Goal: Complete application form

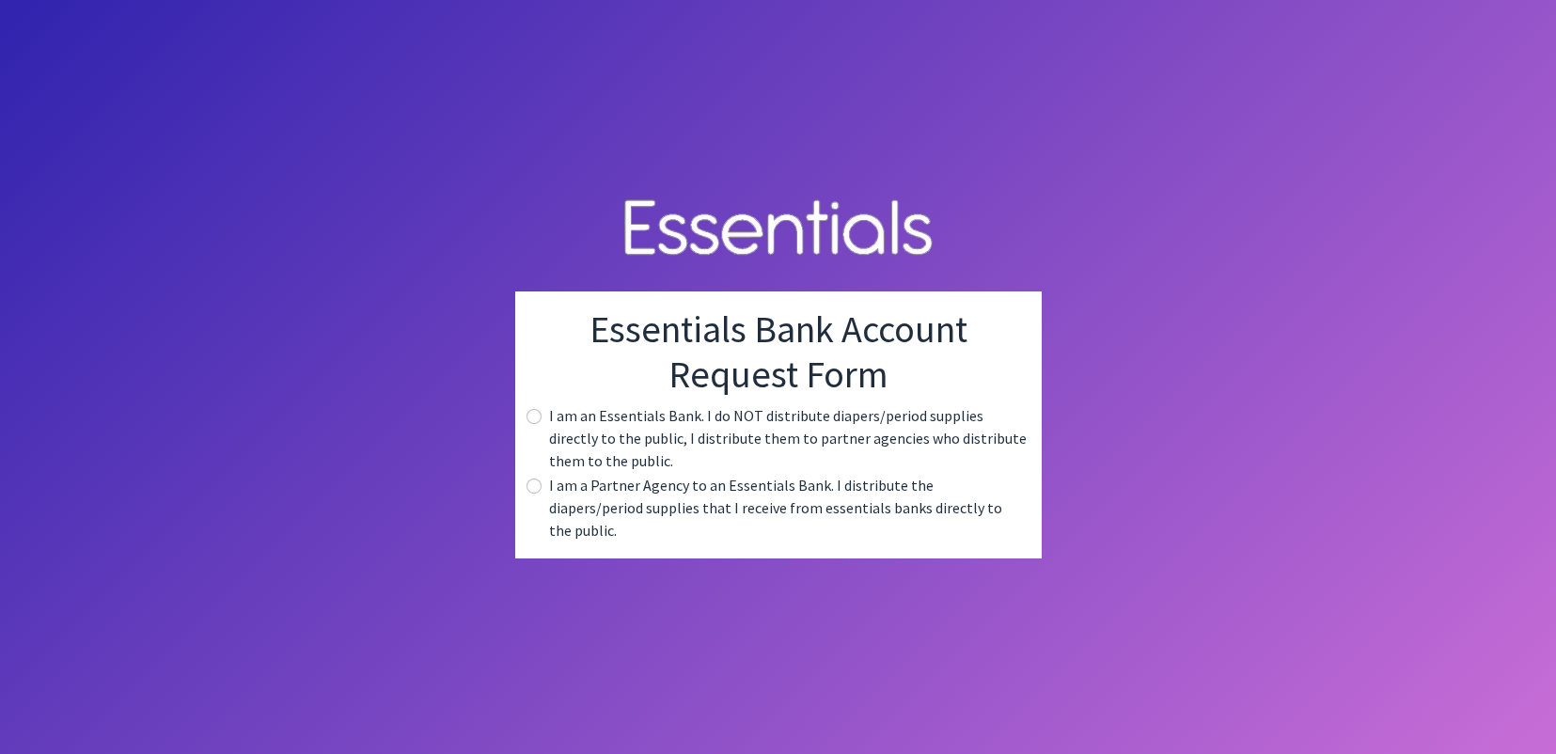
click at [793, 495] on label "I am a Partner Agency to an Essentials Bank. I distribute the diapers/period su…" at bounding box center [788, 508] width 478 height 68
click at [529, 492] on input "radio" at bounding box center [534, 486] width 15 height 15
radio input "true"
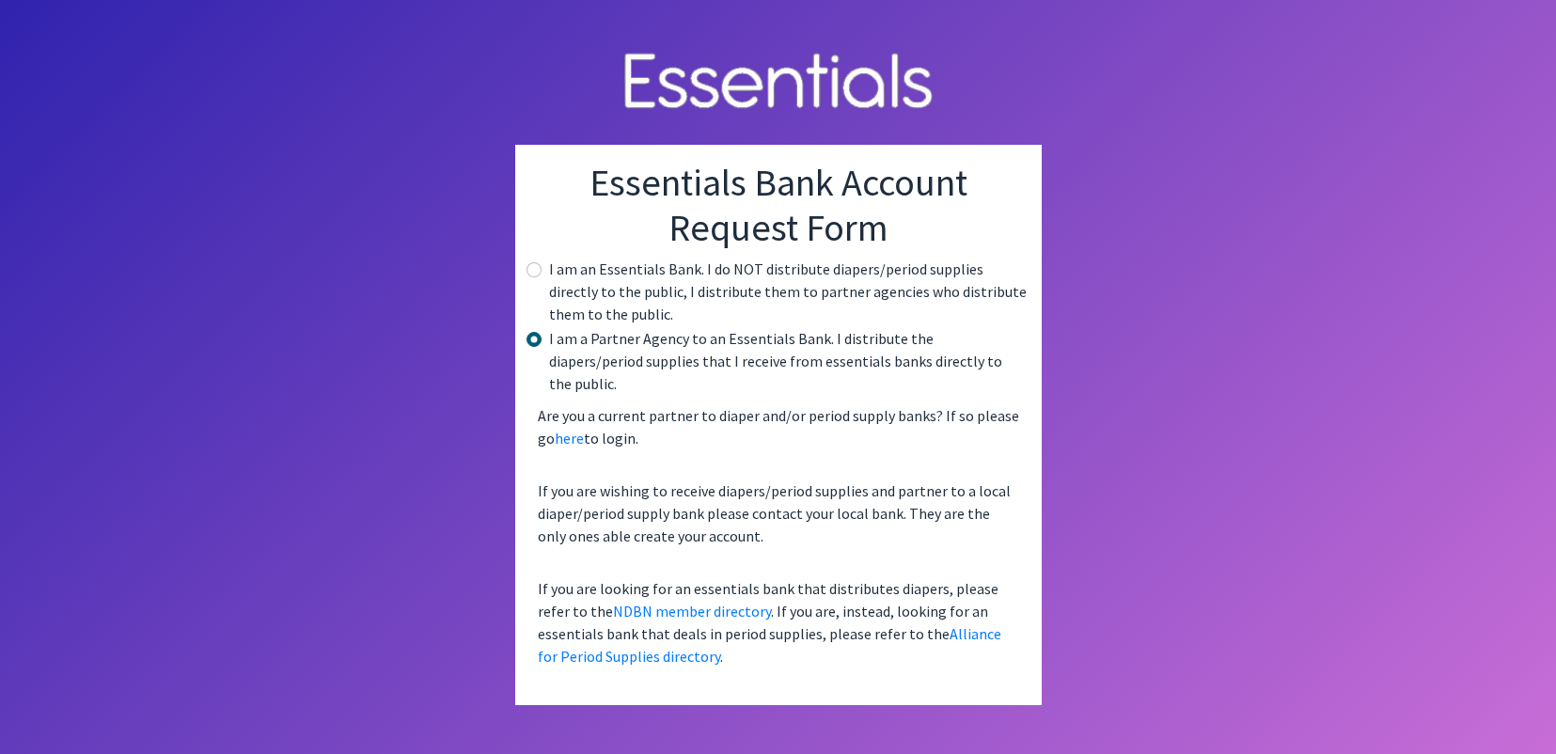
click at [1273, 431] on body "Essentials Bank Account Request Form I am an Essentials Bank. I do NOT distribu…" at bounding box center [778, 377] width 1556 height 754
click at [569, 429] on link "here" at bounding box center [569, 438] width 29 height 19
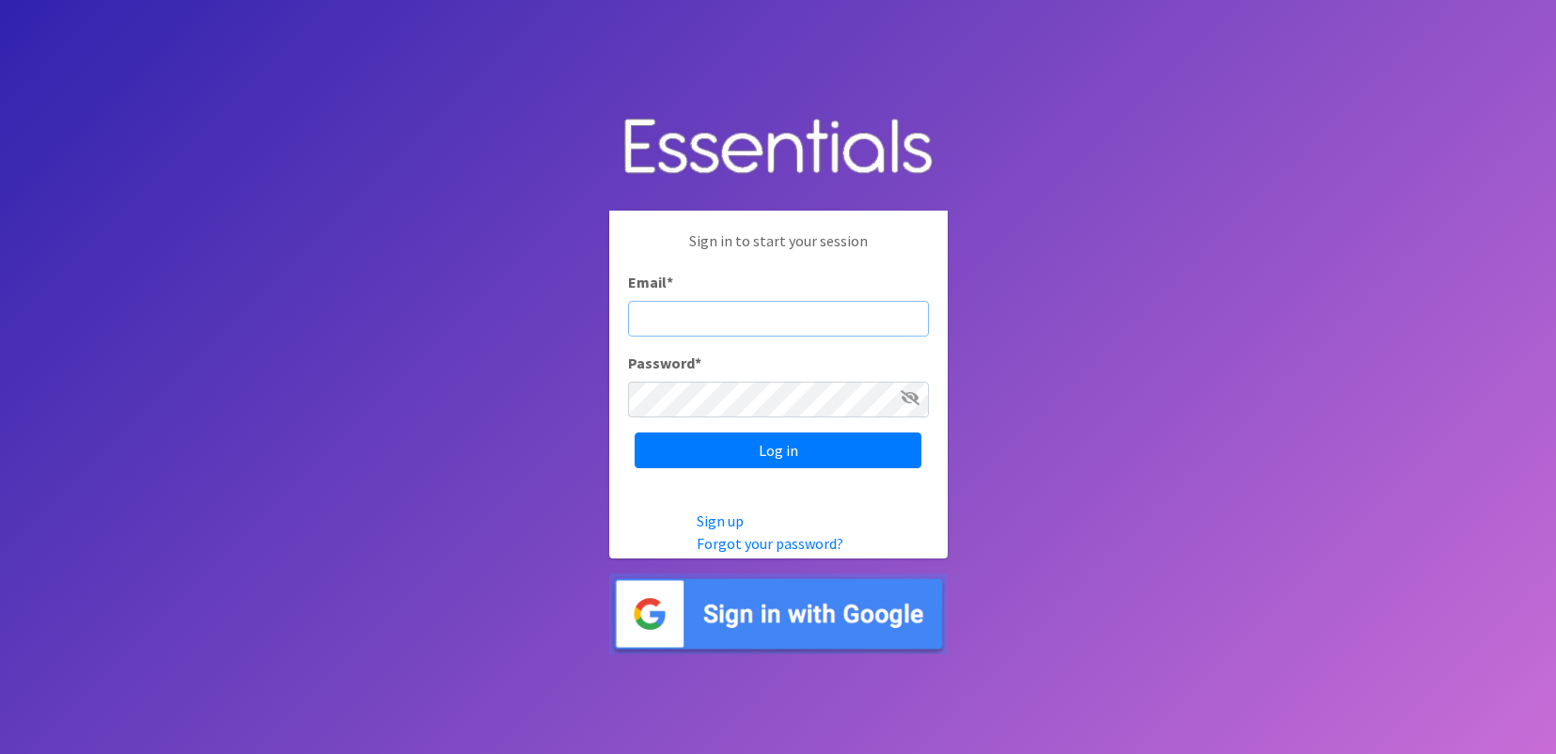
click at [682, 312] on input "Email *" at bounding box center [778, 319] width 301 height 36
paste input "[EMAIL_ADDRESS][DOMAIN_NAME]"
type input "[EMAIL_ADDRESS][DOMAIN_NAME]"
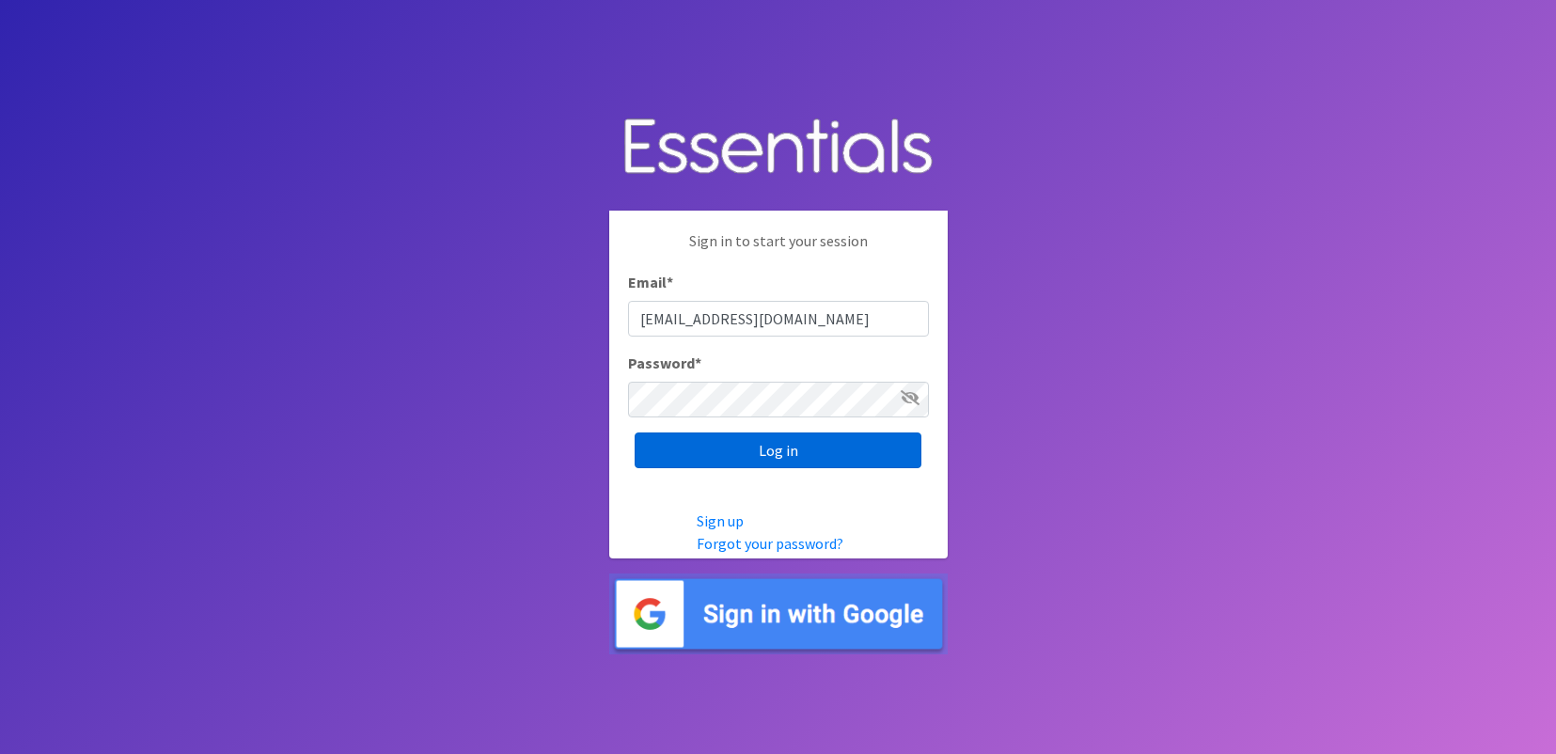
click at [811, 450] on input "Log in" at bounding box center [778, 451] width 287 height 36
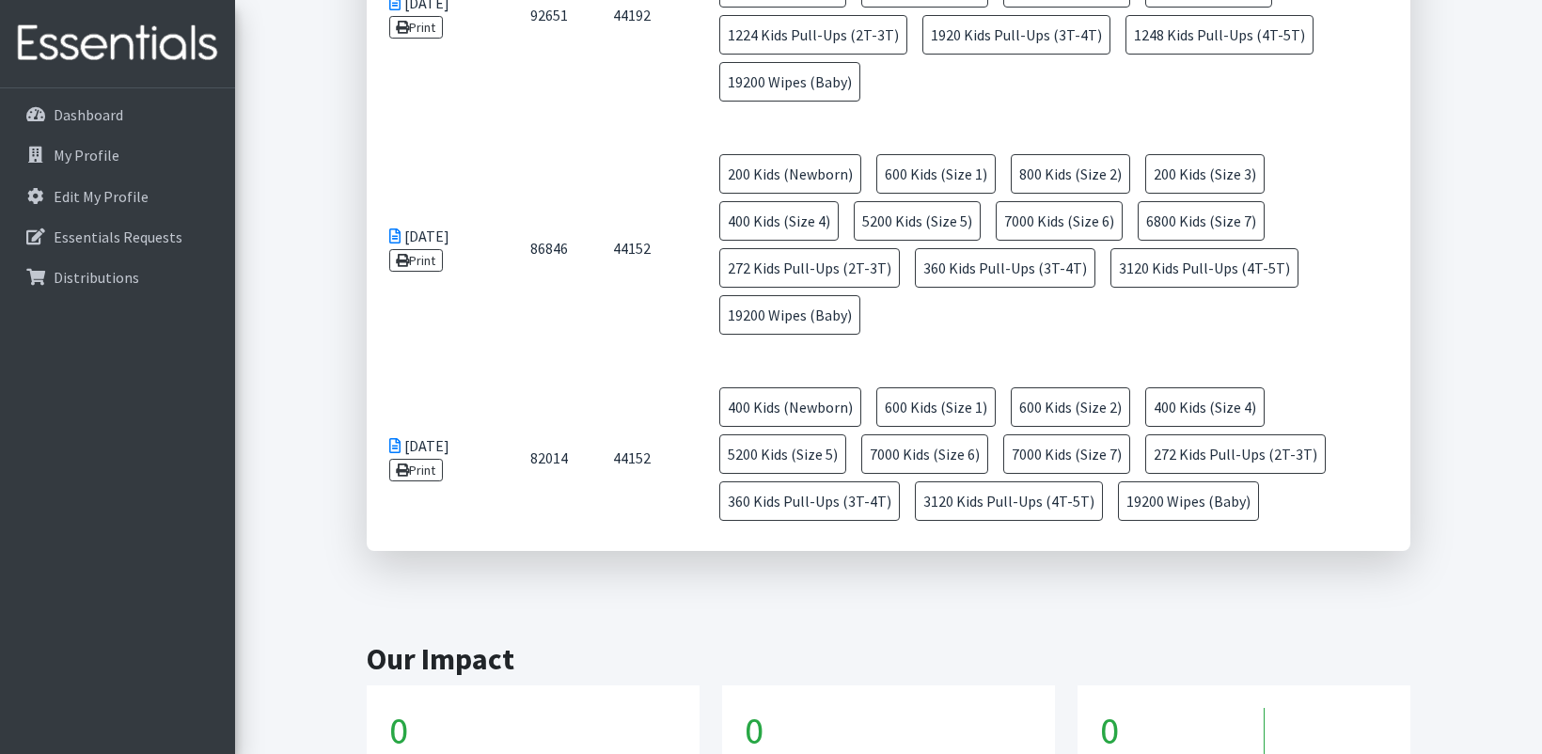
scroll to position [795, 0]
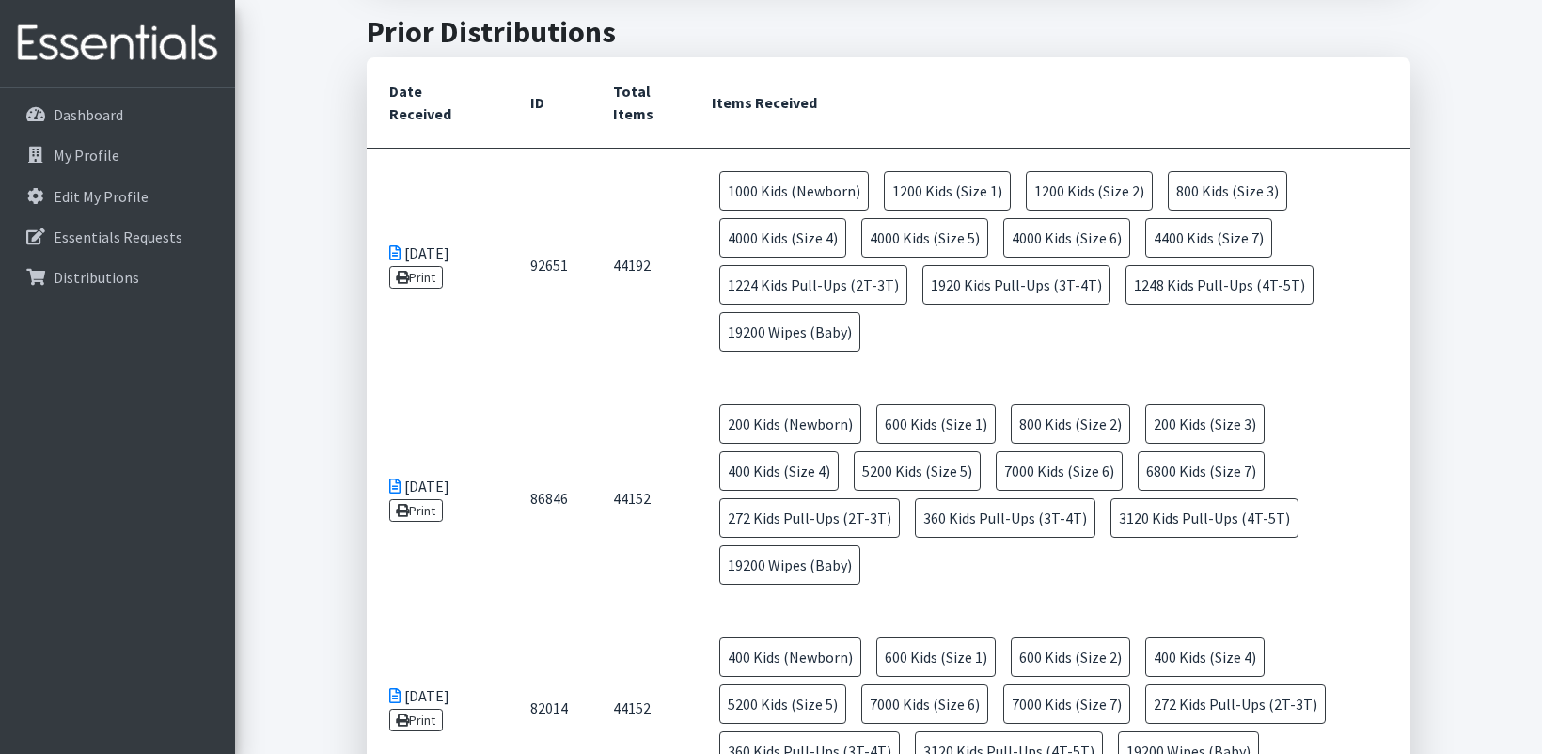
click at [569, 500] on td "86846" at bounding box center [549, 498] width 83 height 233
